Goal: Check status: Check status

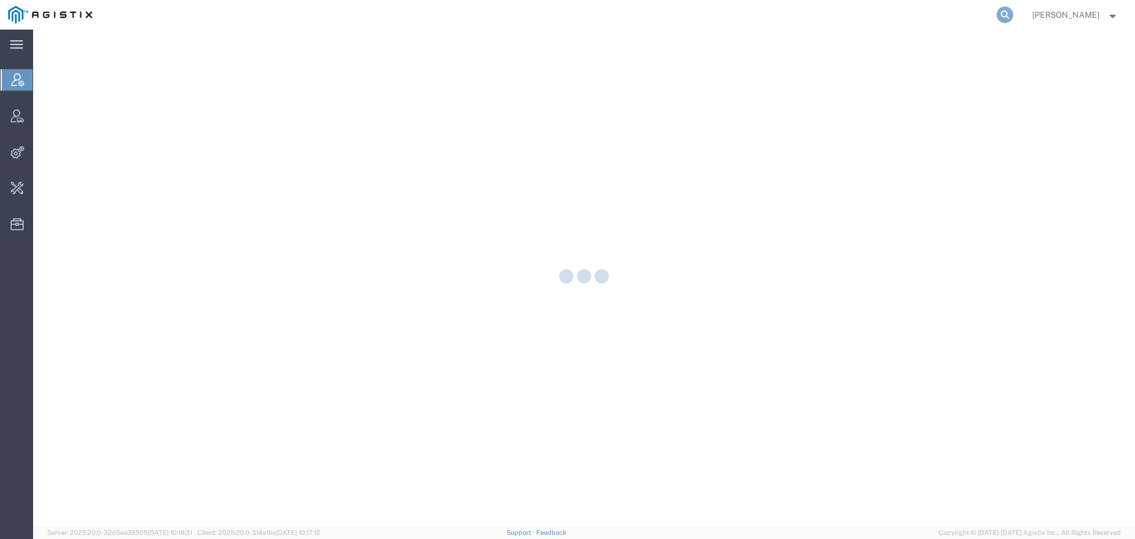
click at [1013, 12] on icon at bounding box center [1005, 15] width 17 height 17
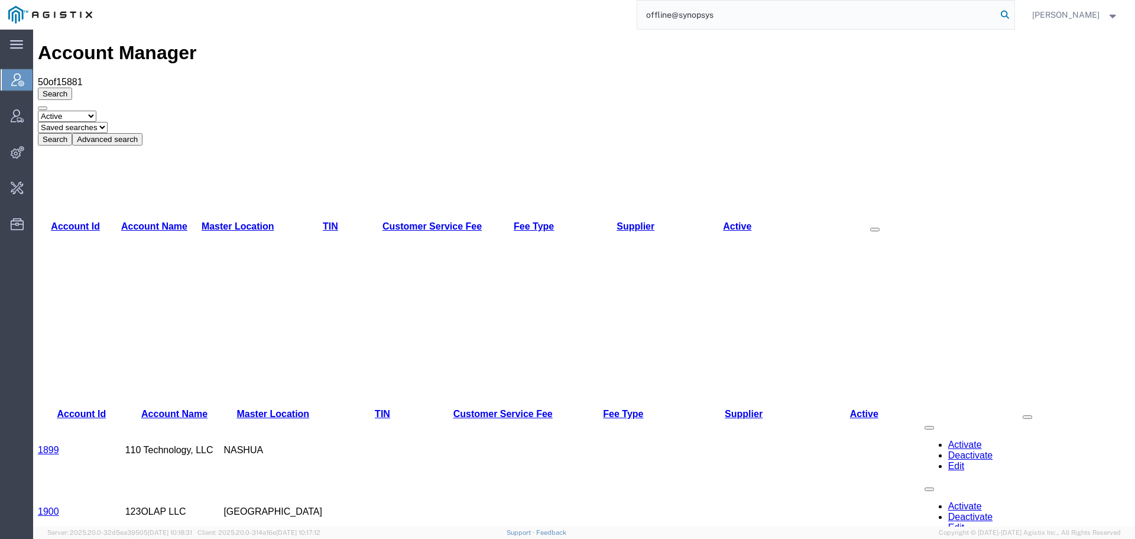
type input "offline@synopsys"
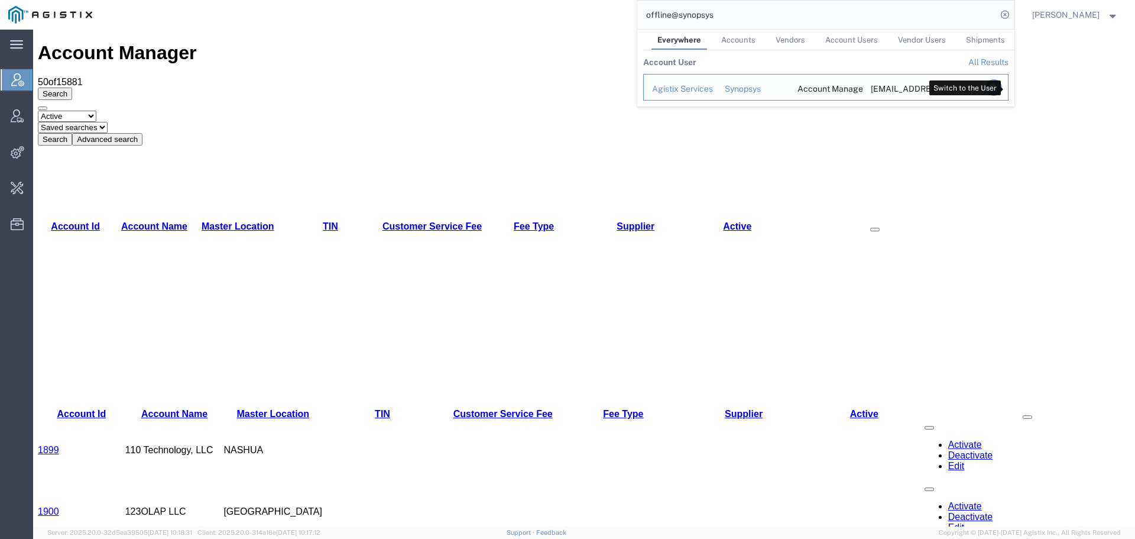
click at [1001, 93] on icon "Search Results" at bounding box center [993, 87] width 17 height 17
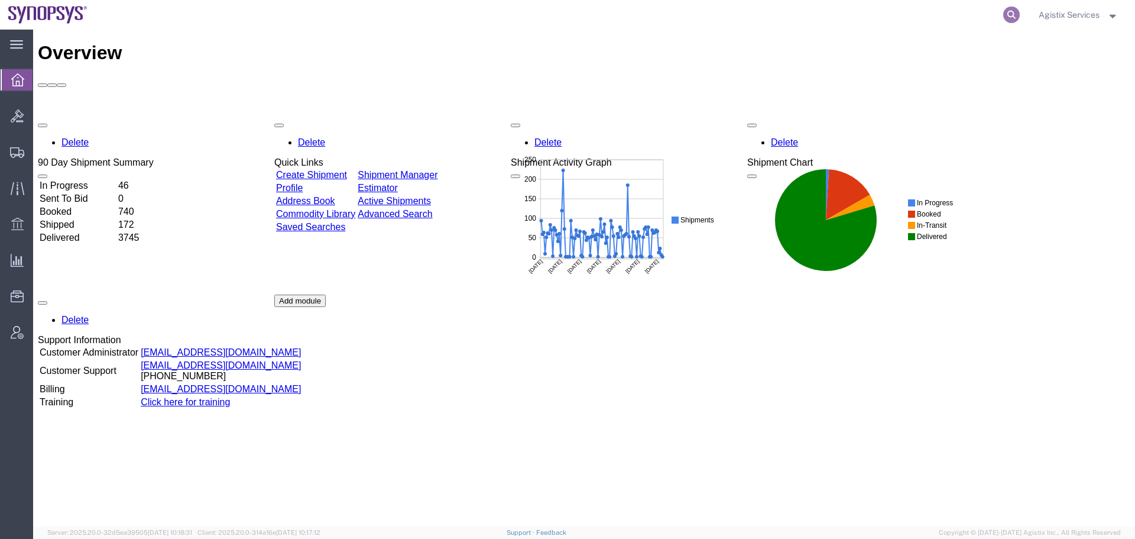
click at [1008, 18] on icon at bounding box center [1011, 15] width 17 height 17
drag, startPoint x: 878, startPoint y: 18, endPoint x: 202, endPoint y: 127, distance: 684.4
click at [878, 18] on input "search" at bounding box center [823, 15] width 359 height 28
click at [0, 0] on span "Shipment Manager" at bounding box center [0, 0] width 0 height 0
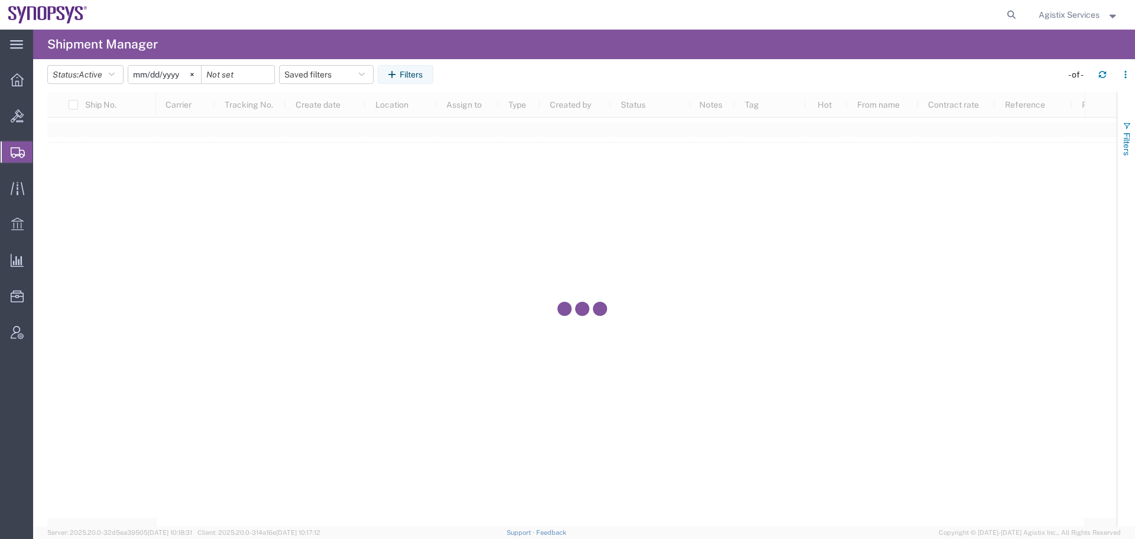
click at [1124, 135] on span "Filters" at bounding box center [1126, 143] width 9 height 23
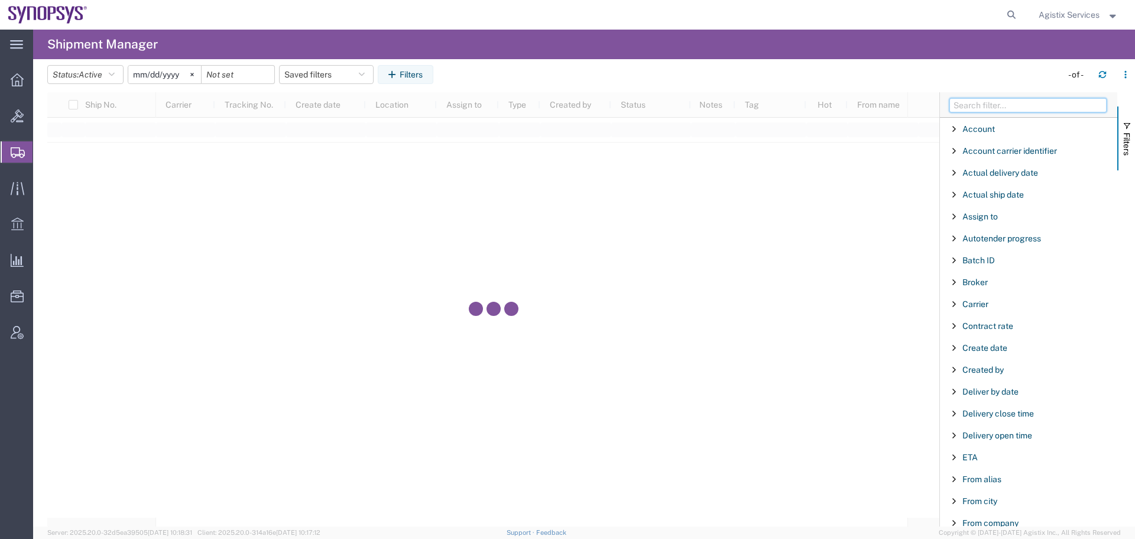
click at [986, 102] on input "Filter Columns Input" at bounding box center [1027, 105] width 157 height 14
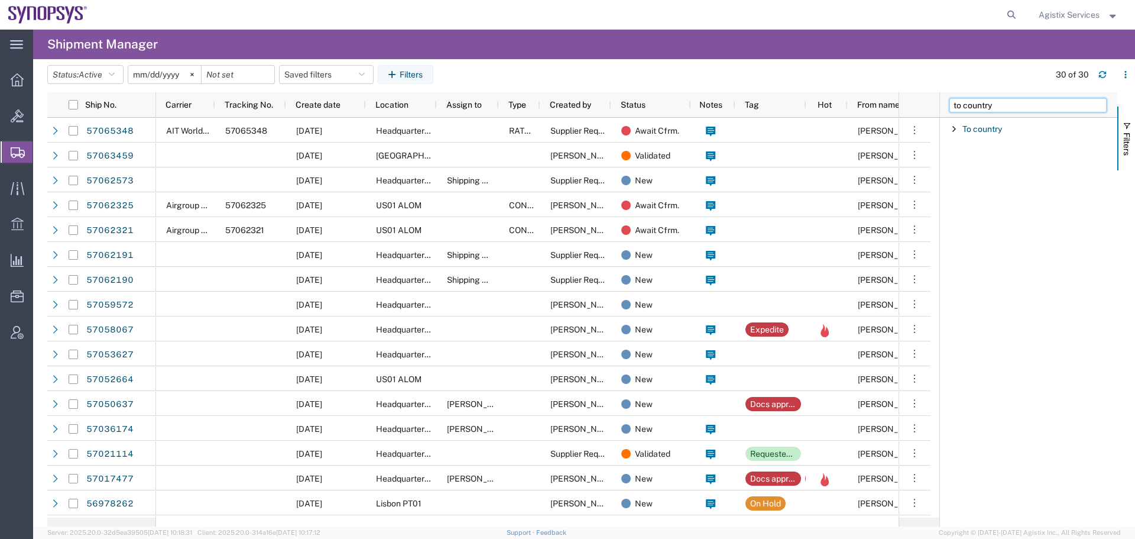
type input "to country"
click at [954, 126] on span "Filter List 1 Filters" at bounding box center [953, 128] width 9 height 9
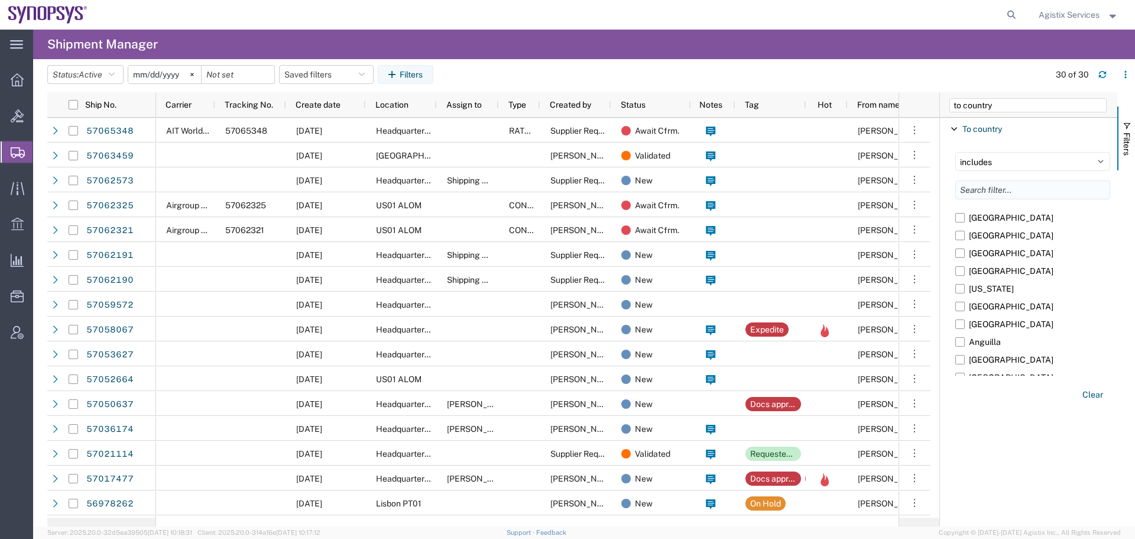
click at [983, 191] on input "Filter List 1 Filters" at bounding box center [1032, 189] width 155 height 19
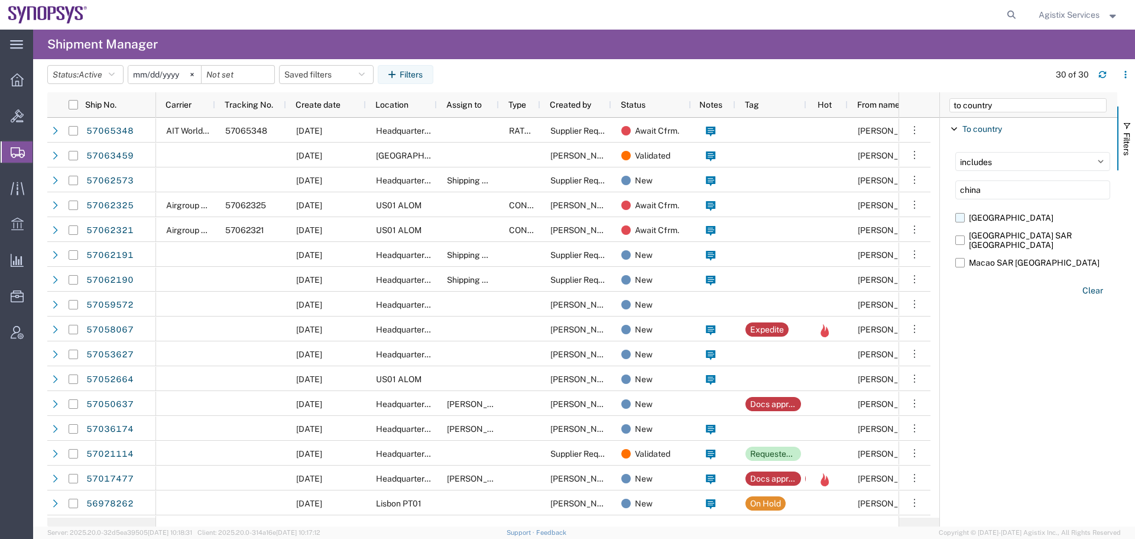
type input "china"
click at [964, 218] on label "[GEOGRAPHIC_DATA]" at bounding box center [1032, 218] width 155 height 18
click at [0, 0] on input "[GEOGRAPHIC_DATA]" at bounding box center [0, 0] width 0 height 0
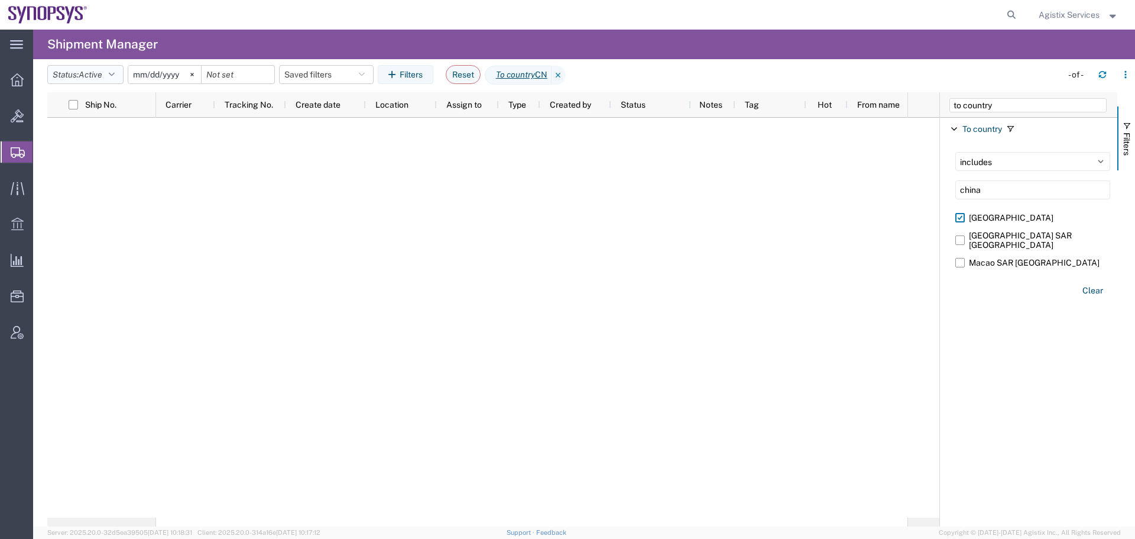
click at [88, 82] on button "Status: Active" at bounding box center [85, 74] width 76 height 19
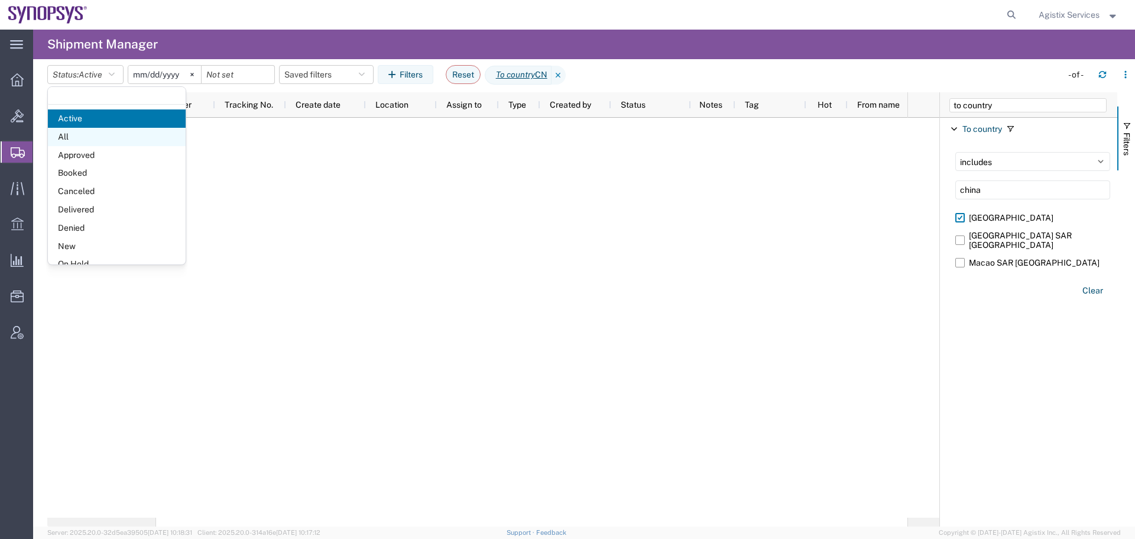
click at [82, 135] on span "All" at bounding box center [117, 137] width 138 height 18
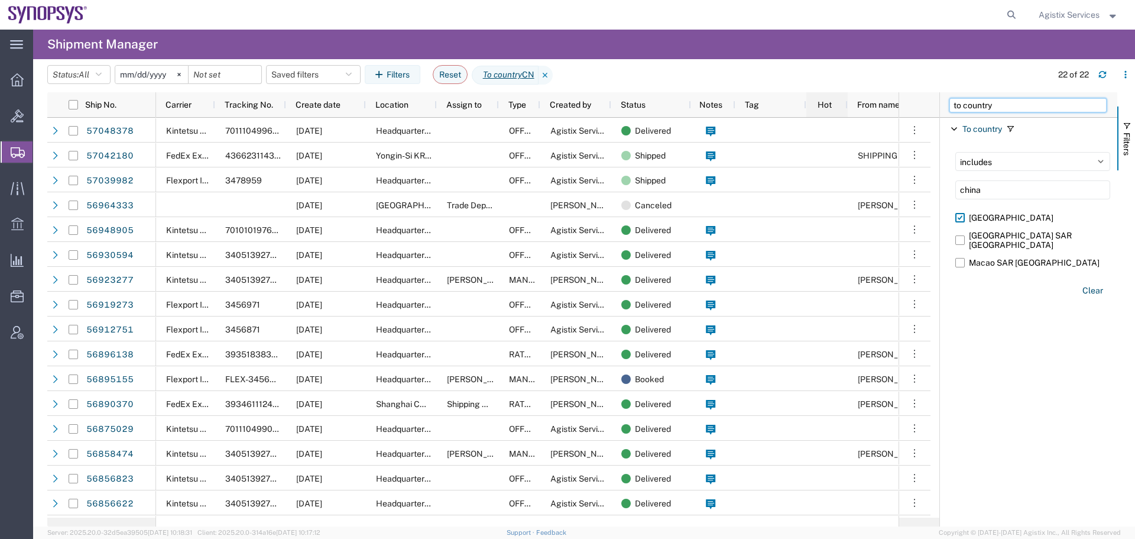
drag, startPoint x: 1011, startPoint y: 106, endPoint x: 819, endPoint y: 103, distance: 191.6
click at [819, 103] on div "Ship No. Carrier Tracking No. Create date Location Assign to Type Created by St…" at bounding box center [591, 309] width 1088 height 434
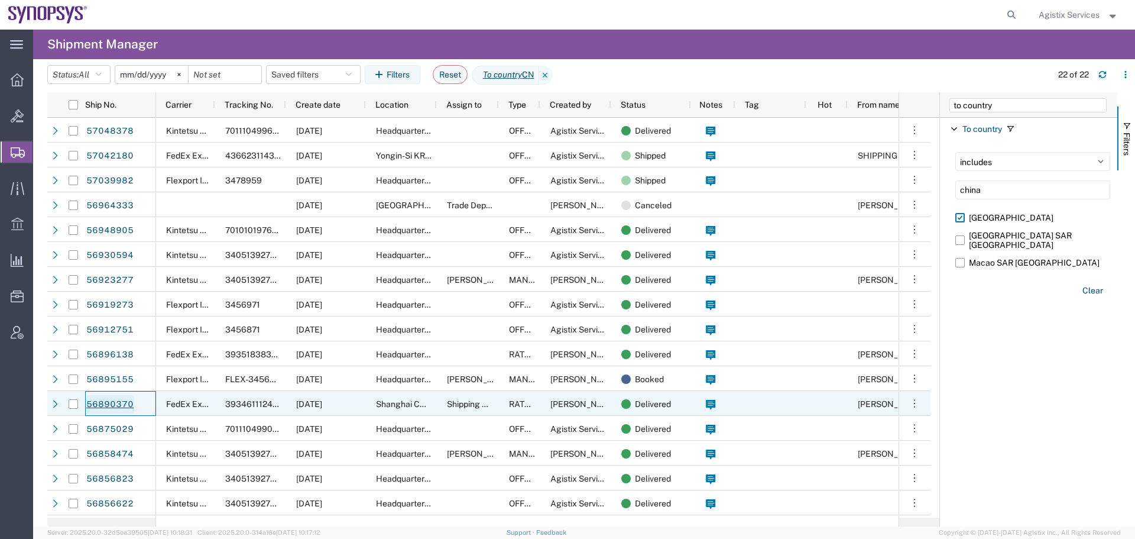
click at [91, 405] on link "56890370" at bounding box center [110, 404] width 48 height 19
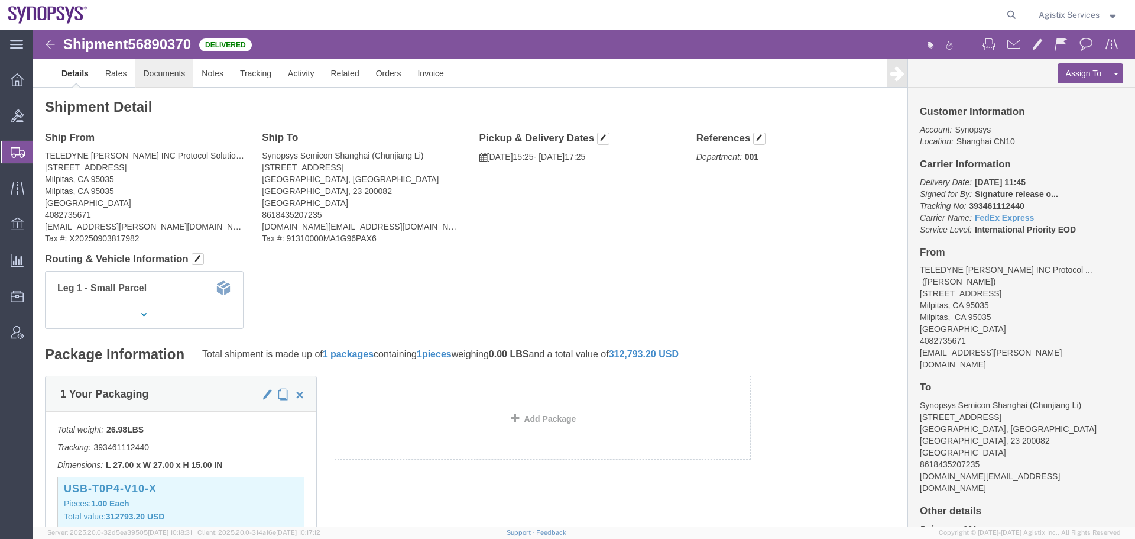
click link "Documents"
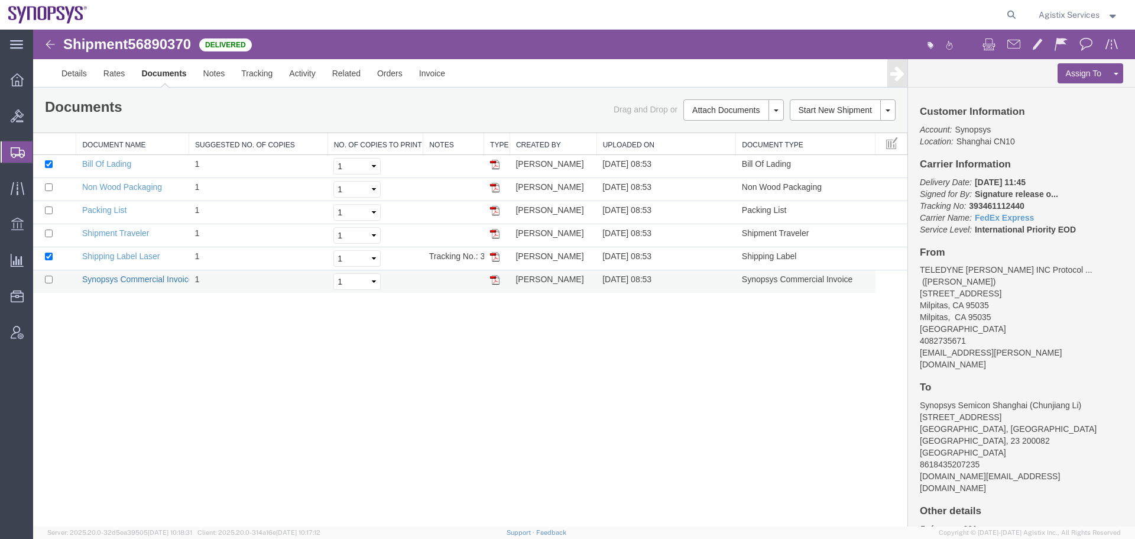
click at [126, 279] on link "Synopsys Commercial Invoice" at bounding box center [137, 278] width 111 height 9
